Goal: Transaction & Acquisition: Purchase product/service

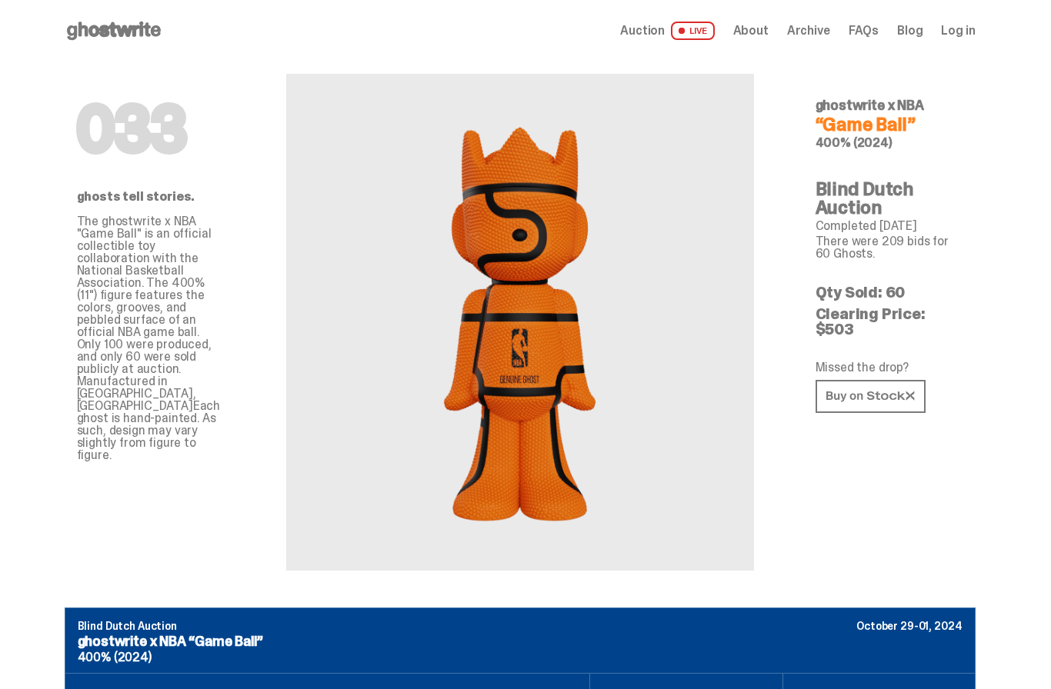
click at [115, 29] on icon at bounding box center [114, 30] width 98 height 25
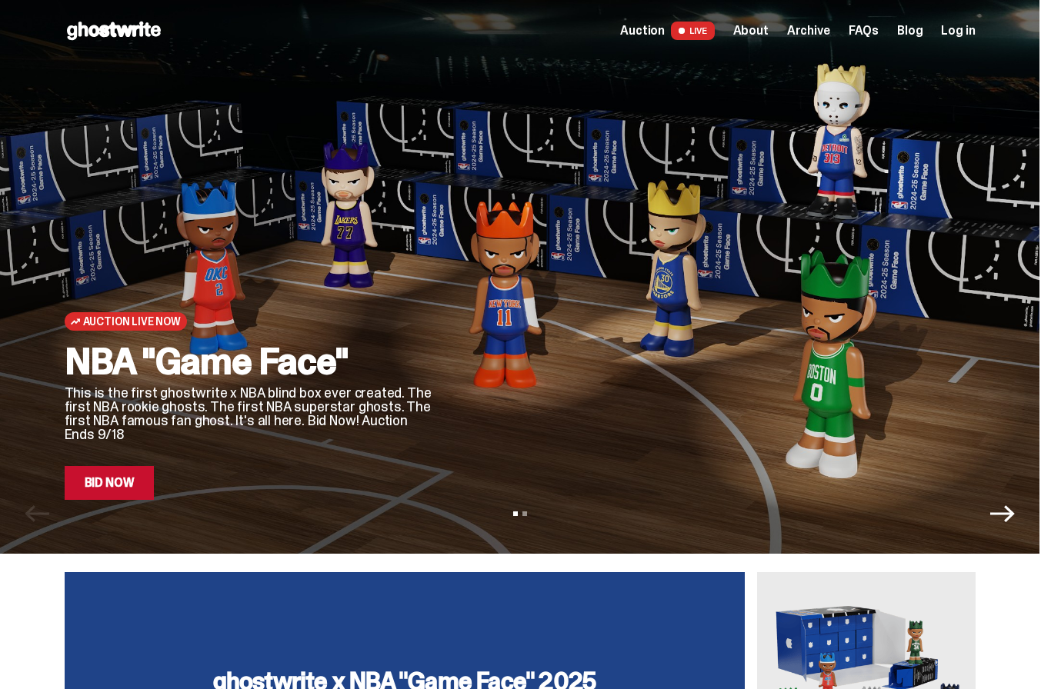
click at [137, 485] on link "Bid Now" at bounding box center [110, 483] width 90 height 34
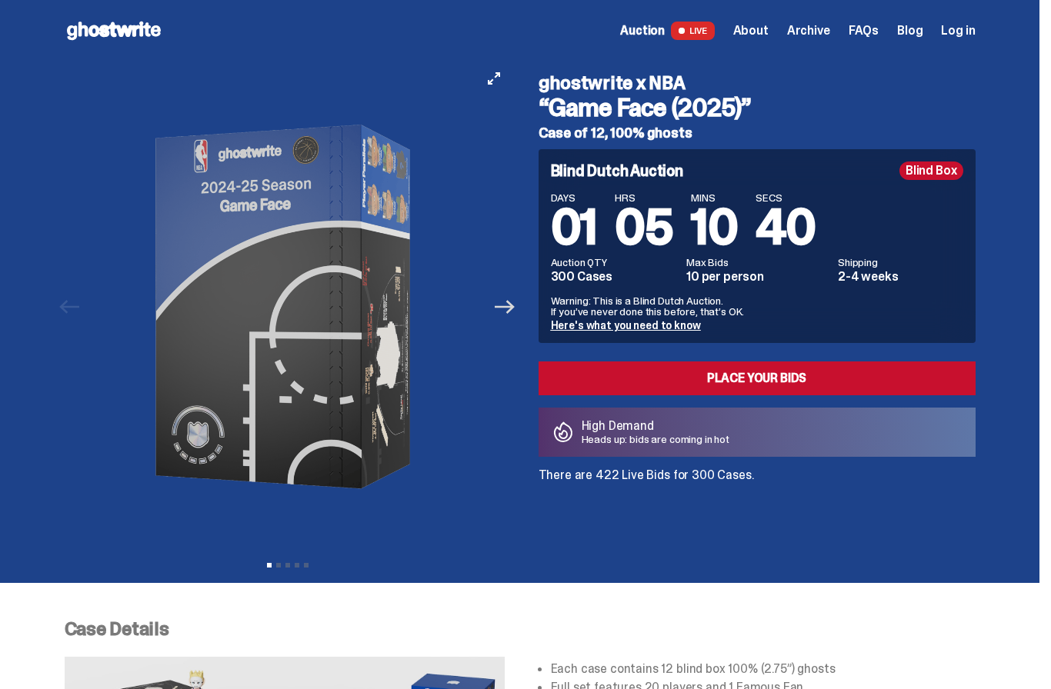
click at [512, 311] on icon "Next" at bounding box center [505, 307] width 20 height 20
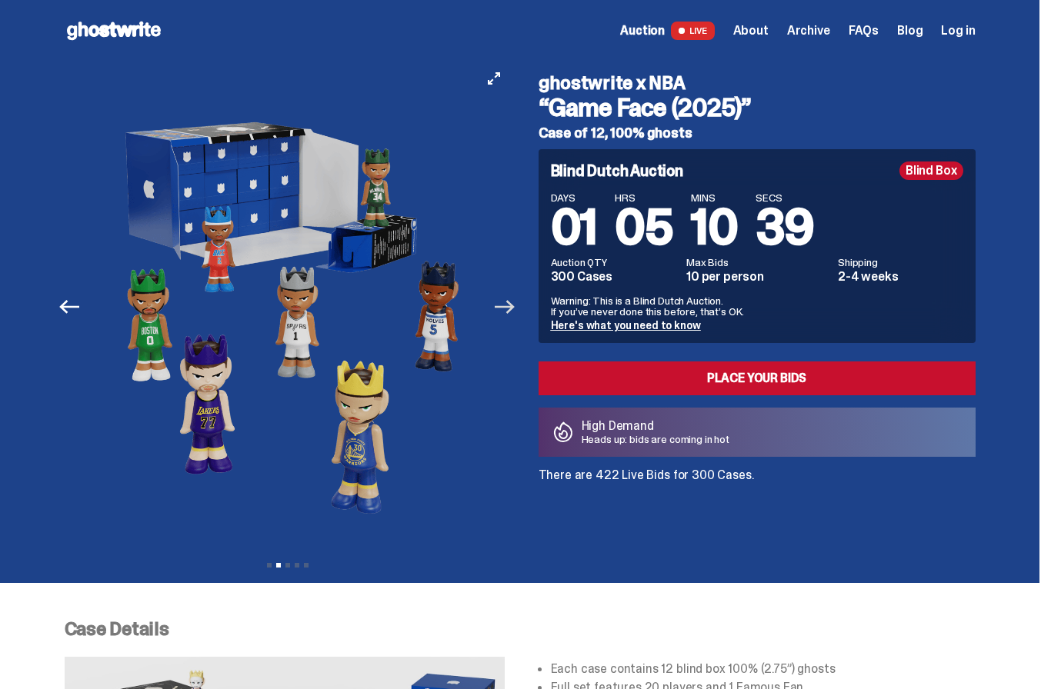
click at [512, 311] on icon "Next" at bounding box center [505, 307] width 20 height 20
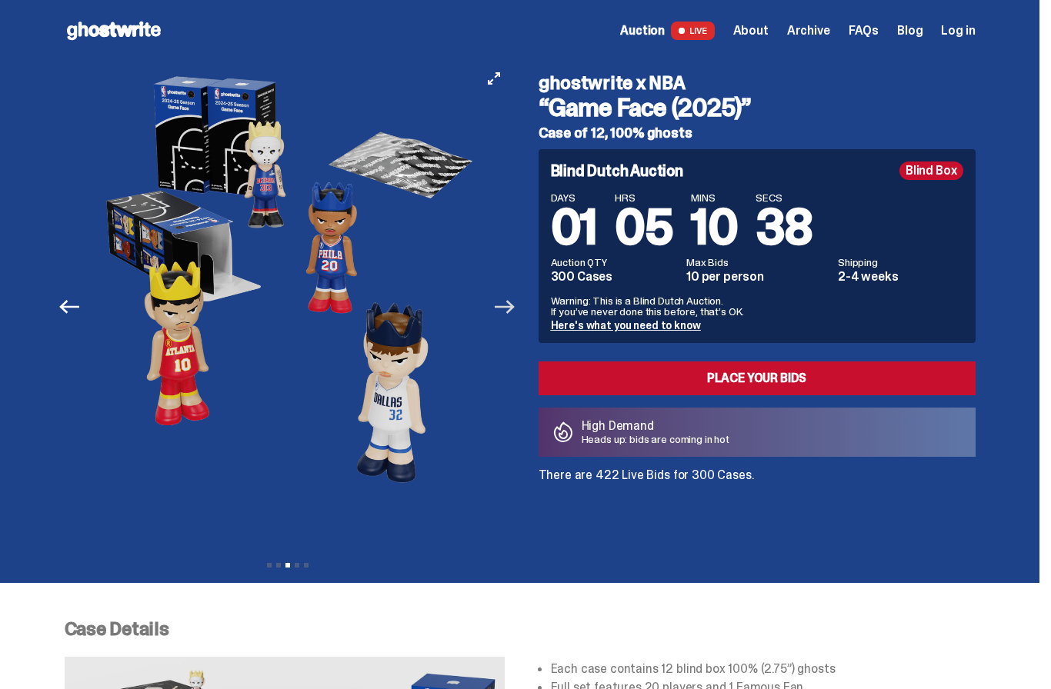
click at [512, 311] on icon "Next" at bounding box center [505, 307] width 20 height 20
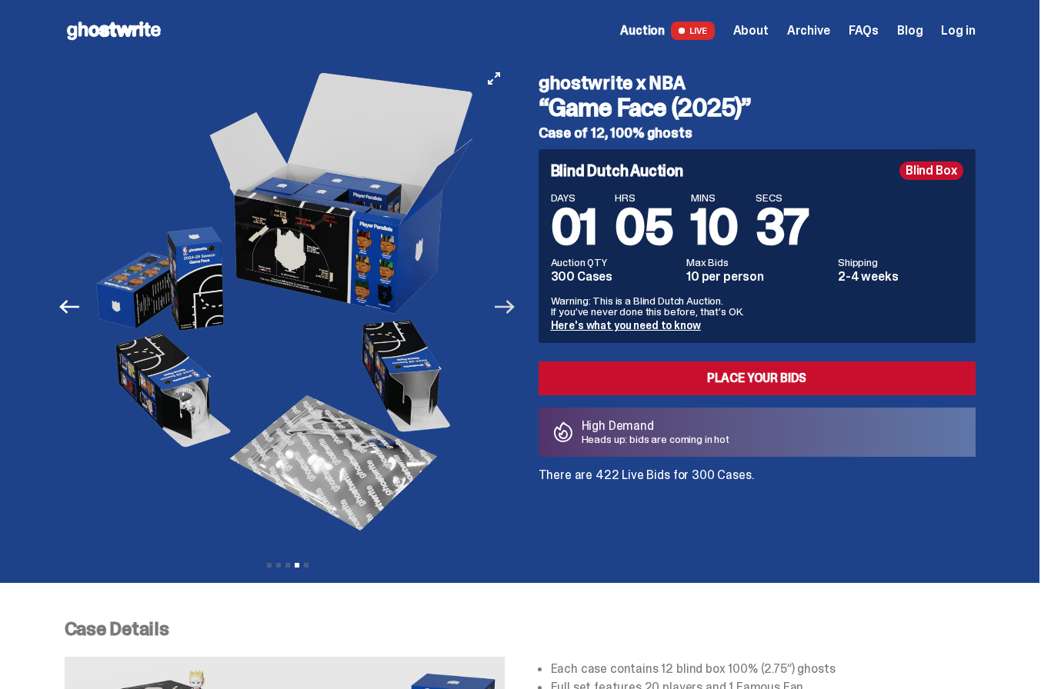
click at [512, 311] on icon "Next" at bounding box center [505, 307] width 20 height 20
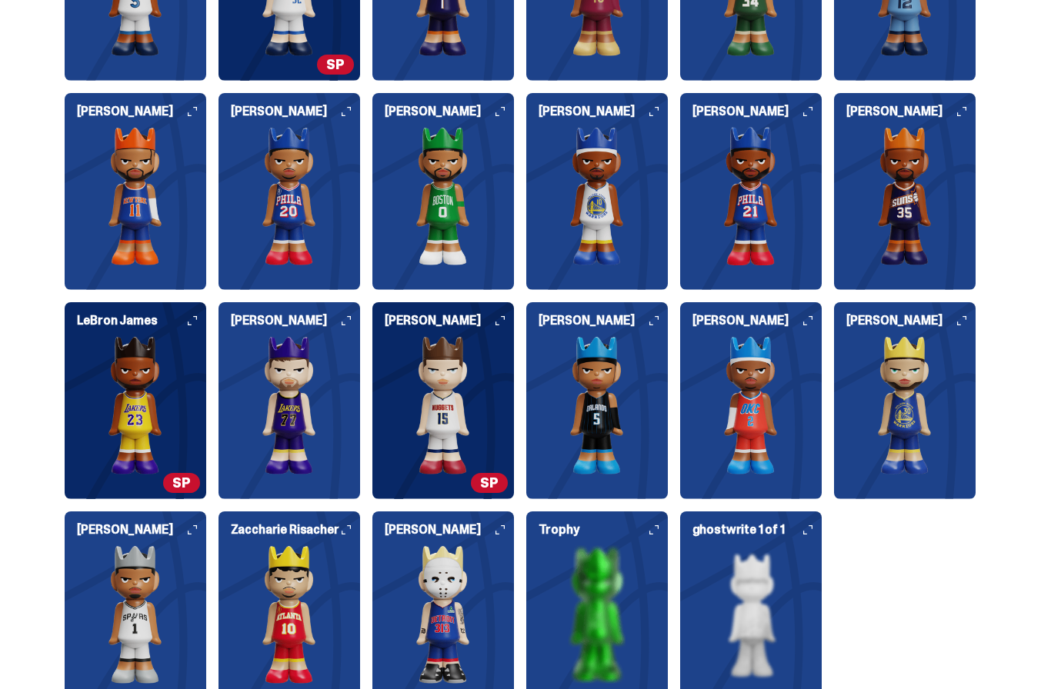
scroll to position [1738, 0]
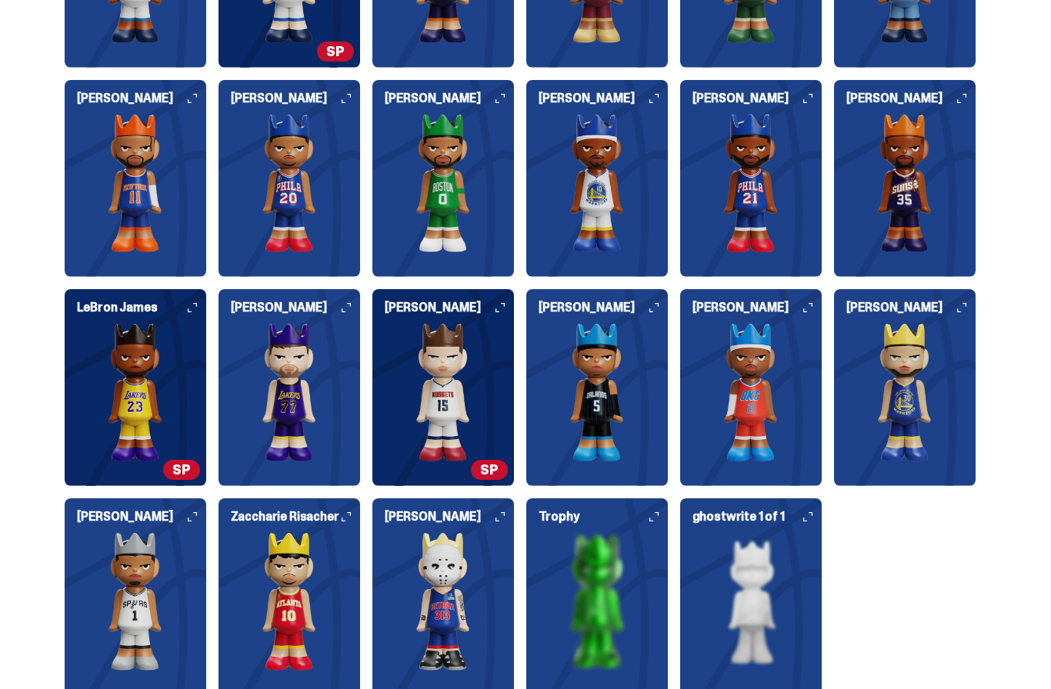
click at [937, 398] on img at bounding box center [905, 392] width 142 height 138
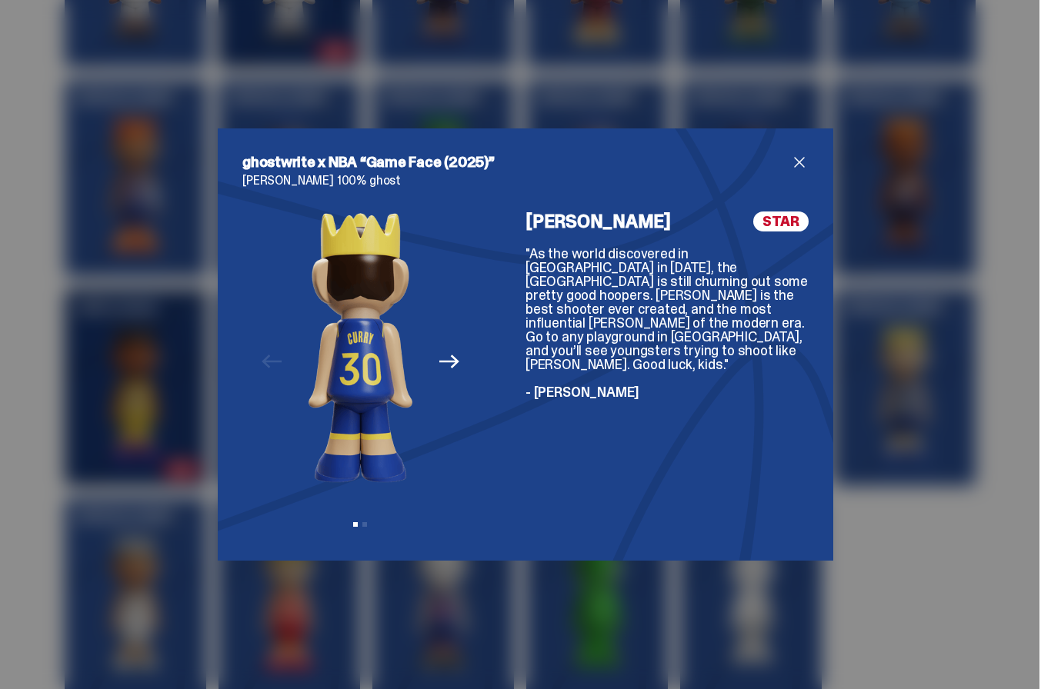
click at [451, 371] on icon "Next" at bounding box center [449, 361] width 20 height 20
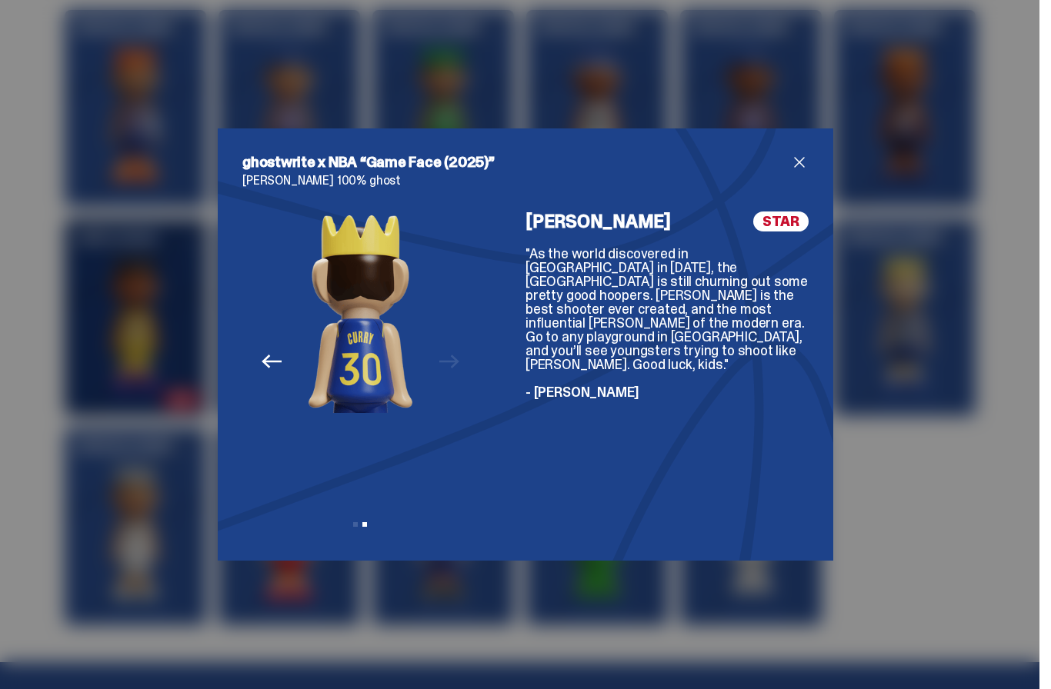
scroll to position [1992, 0]
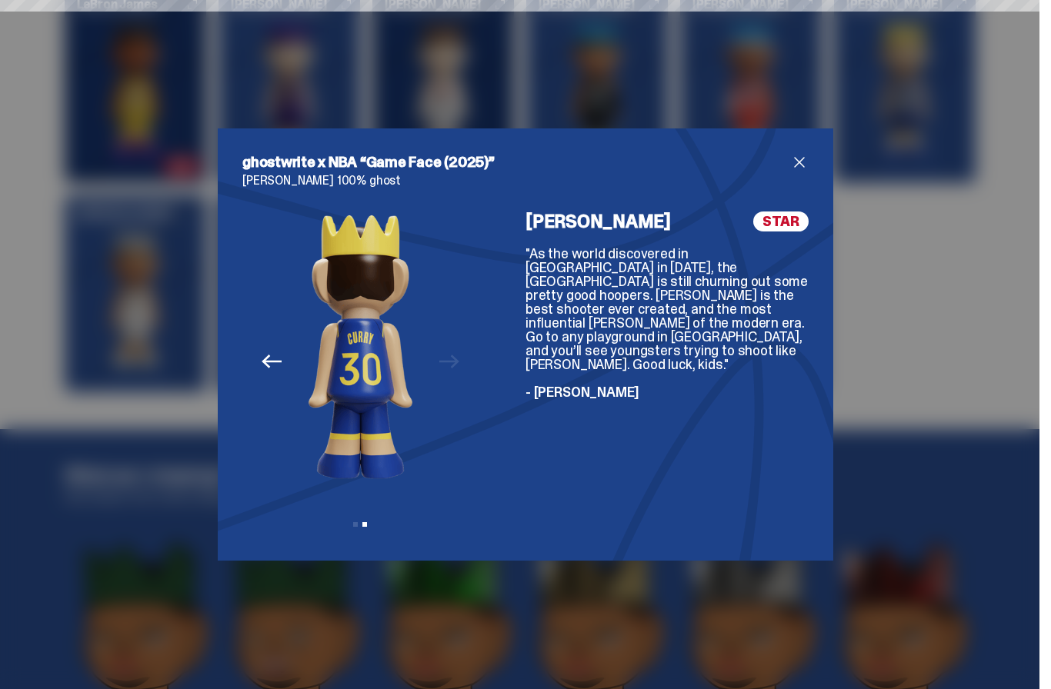
scroll to position [2046, 0]
